Goal: Information Seeking & Learning: Learn about a topic

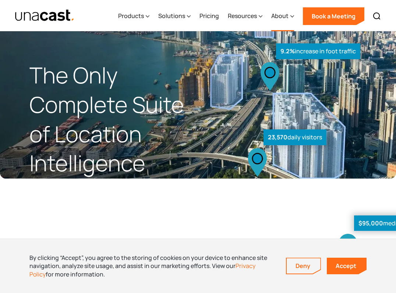
click at [272, 17] on div "About" at bounding box center [279, 15] width 17 height 9
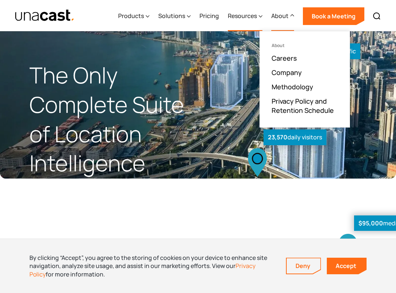
click at [248, 14] on div "Resources" at bounding box center [242, 15] width 29 height 9
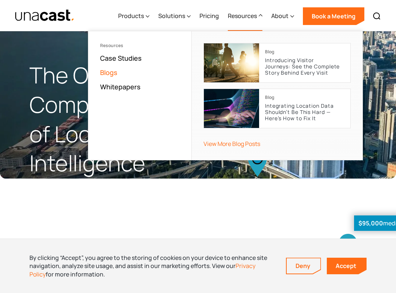
click at [108, 73] on link "Blogs" at bounding box center [108, 72] width 17 height 9
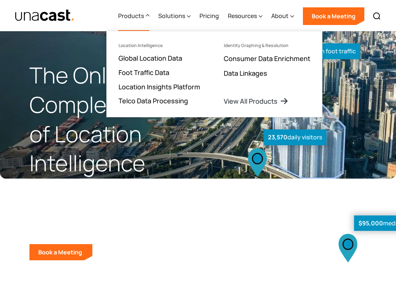
click at [144, 20] on div "Products" at bounding box center [133, 16] width 31 height 30
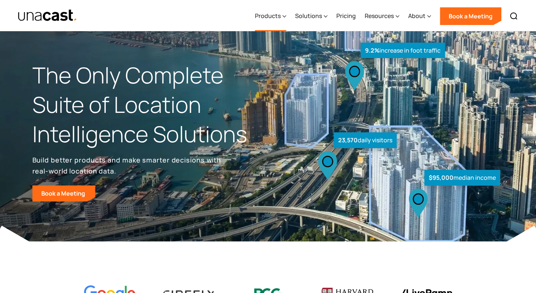
click at [277, 18] on div "Products" at bounding box center [268, 15] width 26 height 9
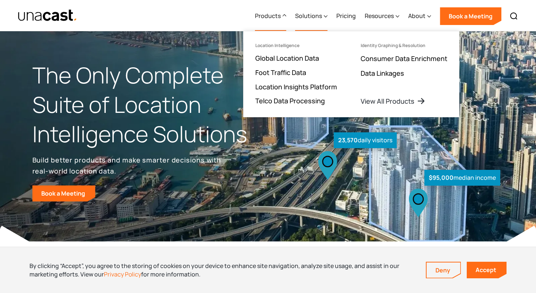
click at [321, 14] on div "Solutions" at bounding box center [308, 15] width 27 height 9
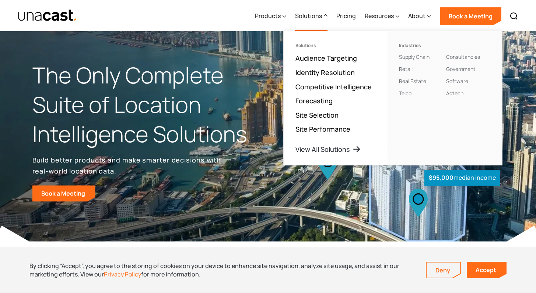
click at [321, 14] on div "Solutions" at bounding box center [308, 15] width 27 height 9
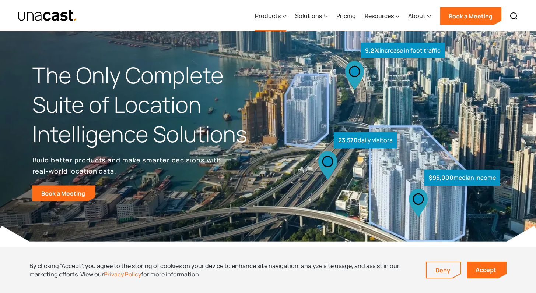
drag, startPoint x: 261, startPoint y: 14, endPoint x: 274, endPoint y: 16, distance: 13.4
click at [262, 14] on div "Products" at bounding box center [268, 15] width 26 height 9
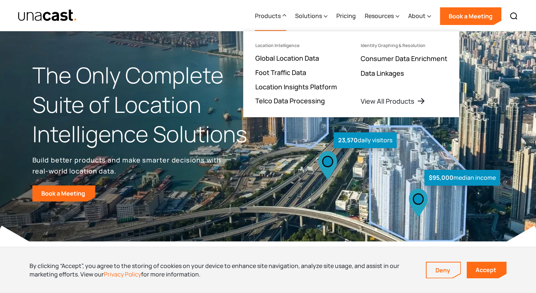
click at [135, 28] on div "Products Location Intelligence Global Location Data Foot Traffic Data Location …" at bounding box center [268, 15] width 530 height 31
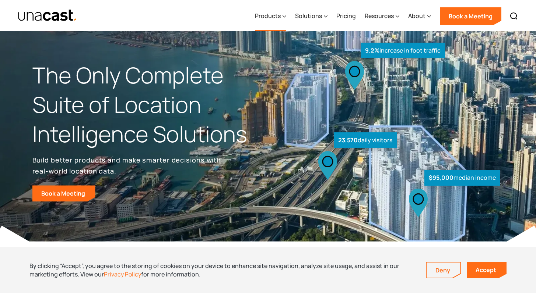
click at [285, 16] on icon at bounding box center [284, 17] width 4 height 8
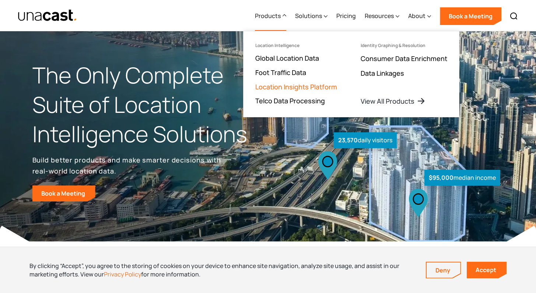
click at [290, 82] on link "Location Insights Platform" at bounding box center [296, 86] width 82 height 9
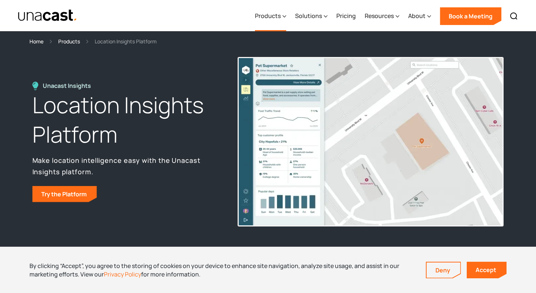
click at [284, 18] on icon at bounding box center [284, 17] width 4 height 8
